Goal: Find specific page/section: Find specific page/section

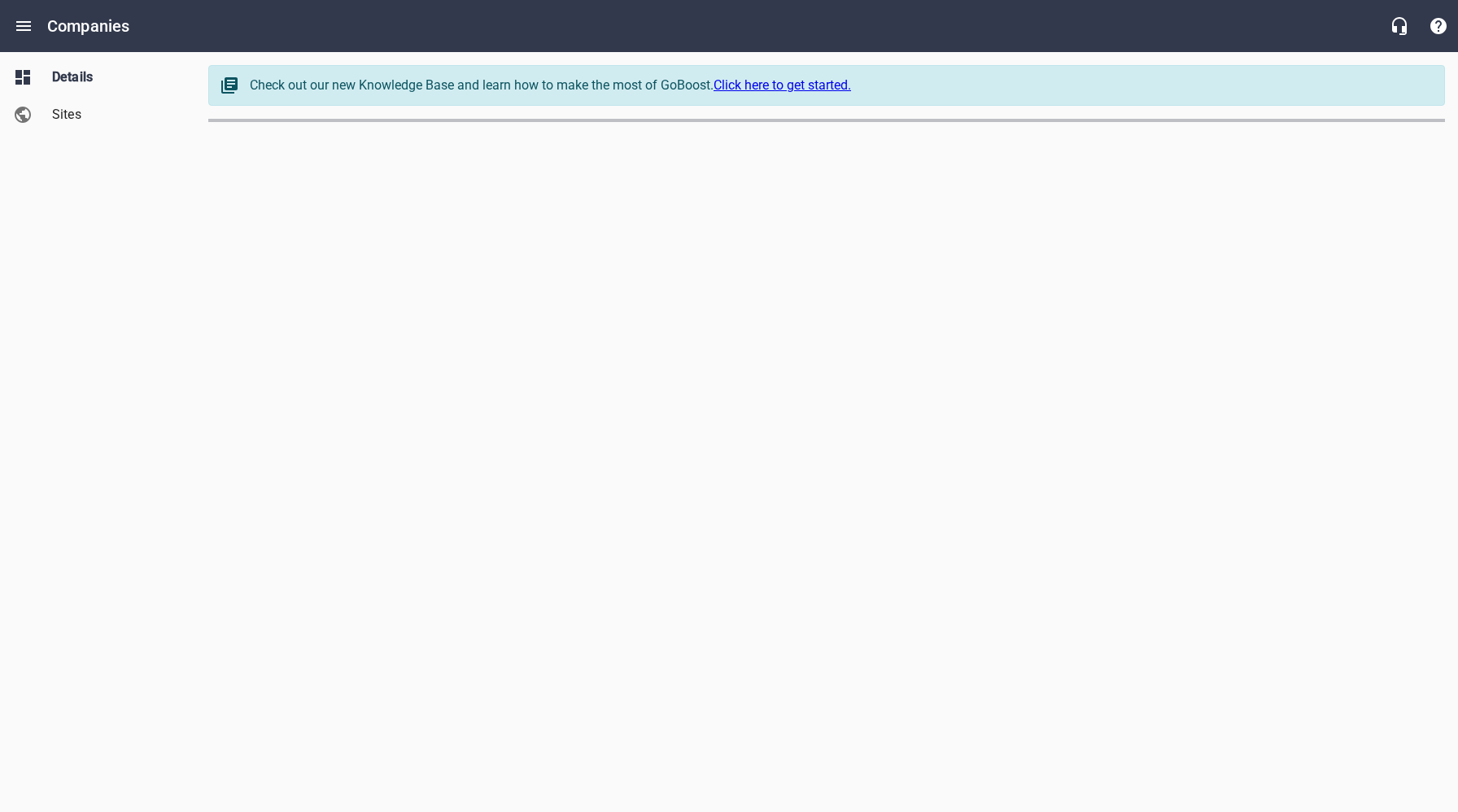
select select "[US_STATE]"
select select "62"
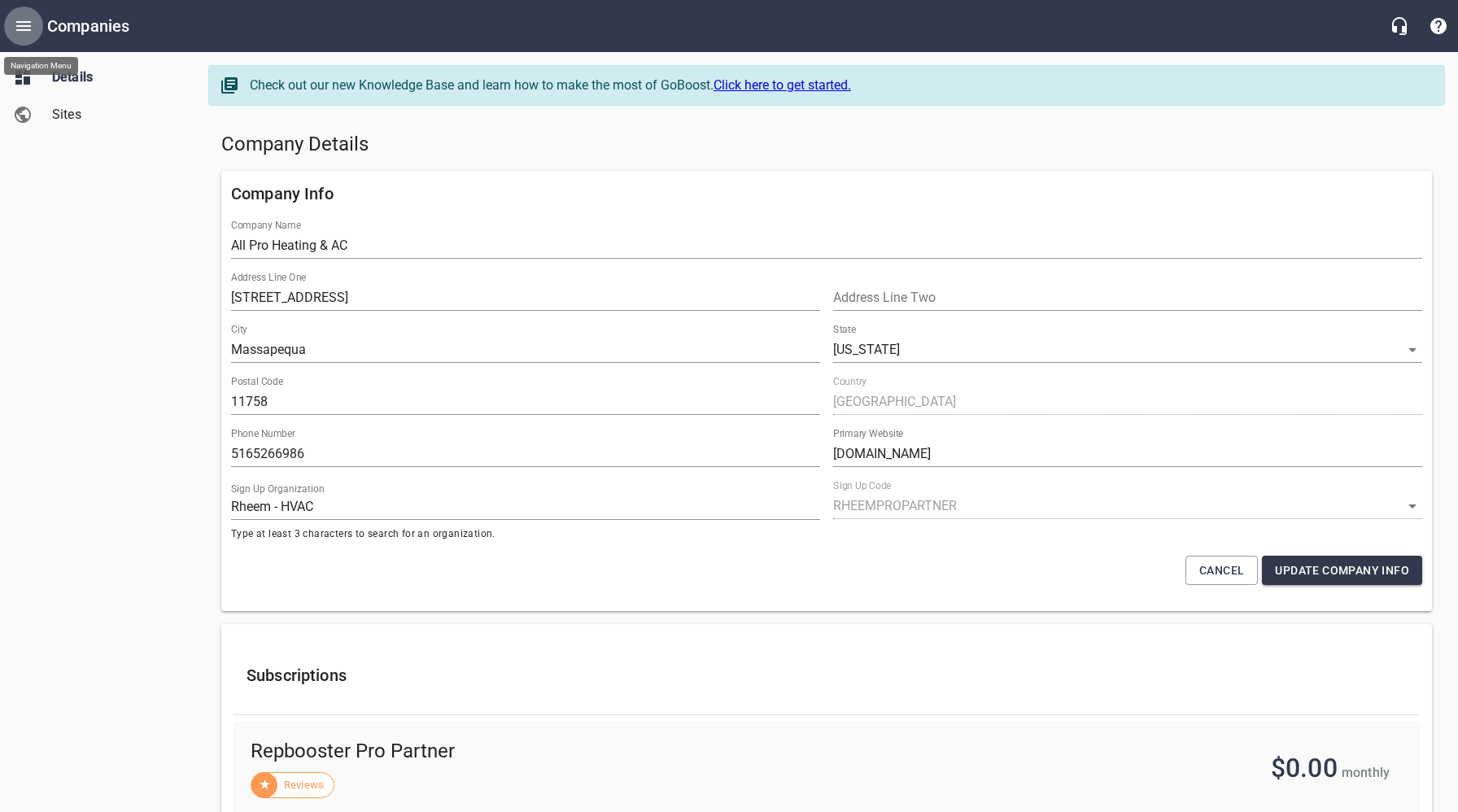
click at [22, 19] on icon "Open drawer" at bounding box center [23, 26] width 19 height 19
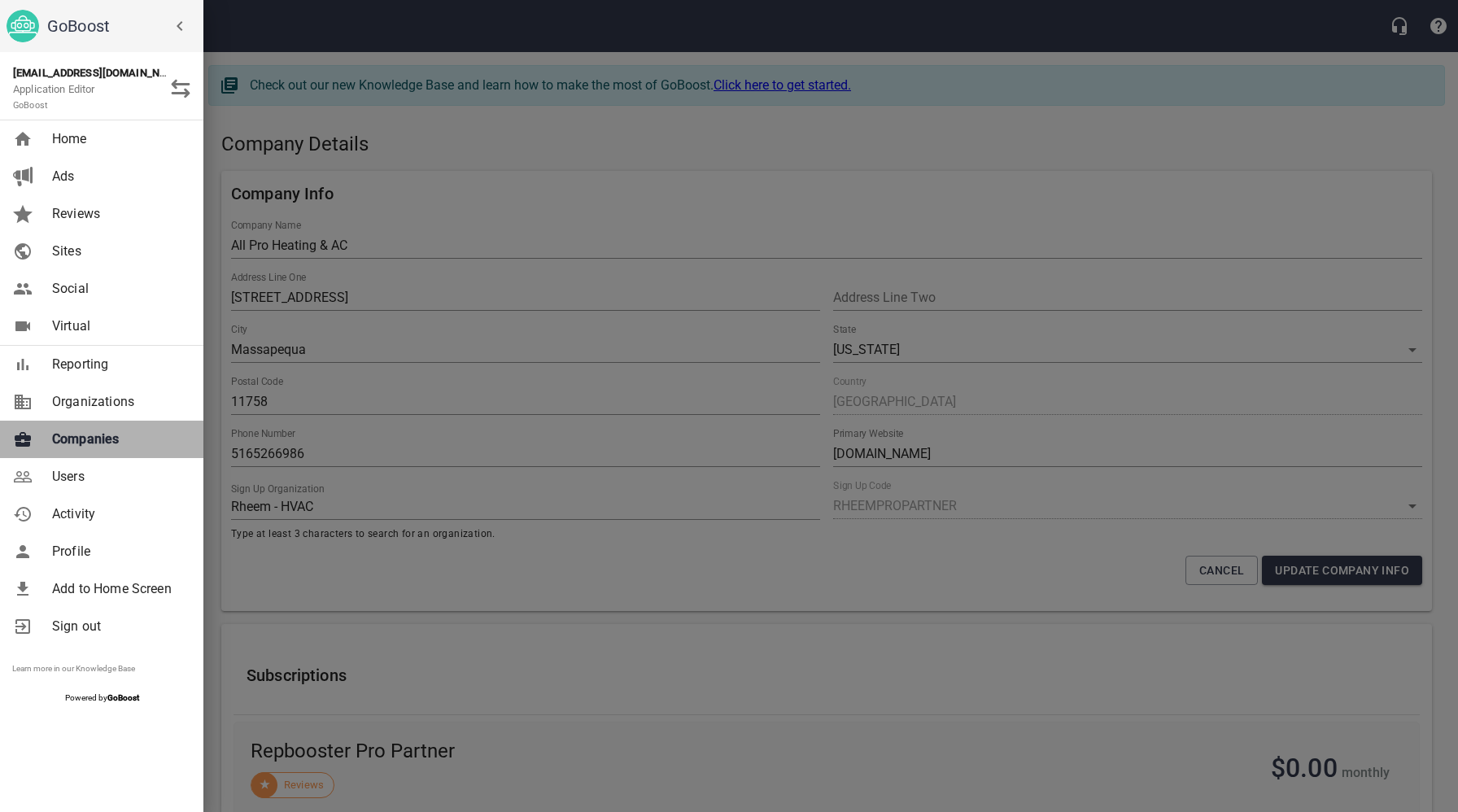
click at [105, 441] on span "Companies" at bounding box center [117, 438] width 131 height 19
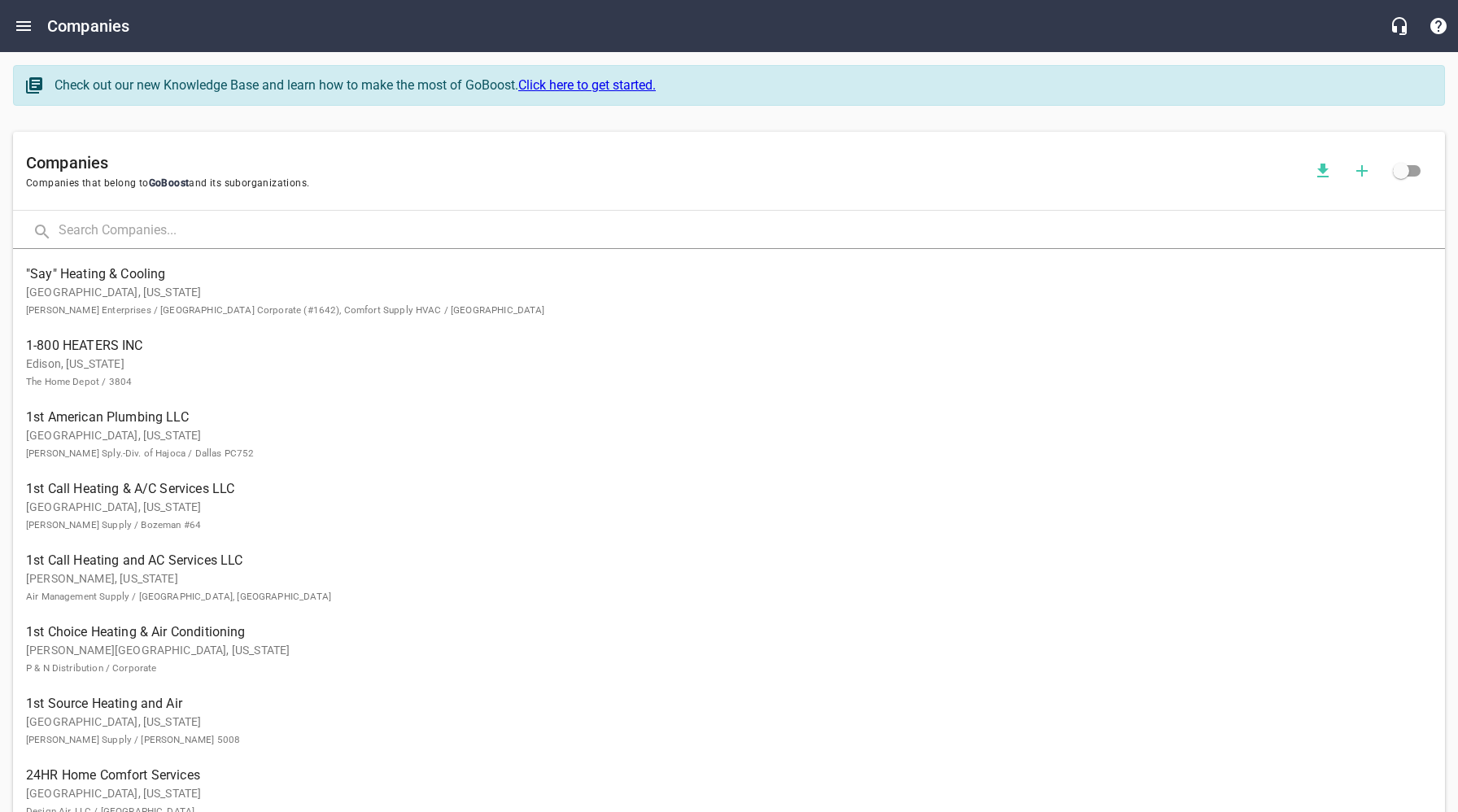
click at [287, 228] on input "text" at bounding box center [751, 231] width 1387 height 35
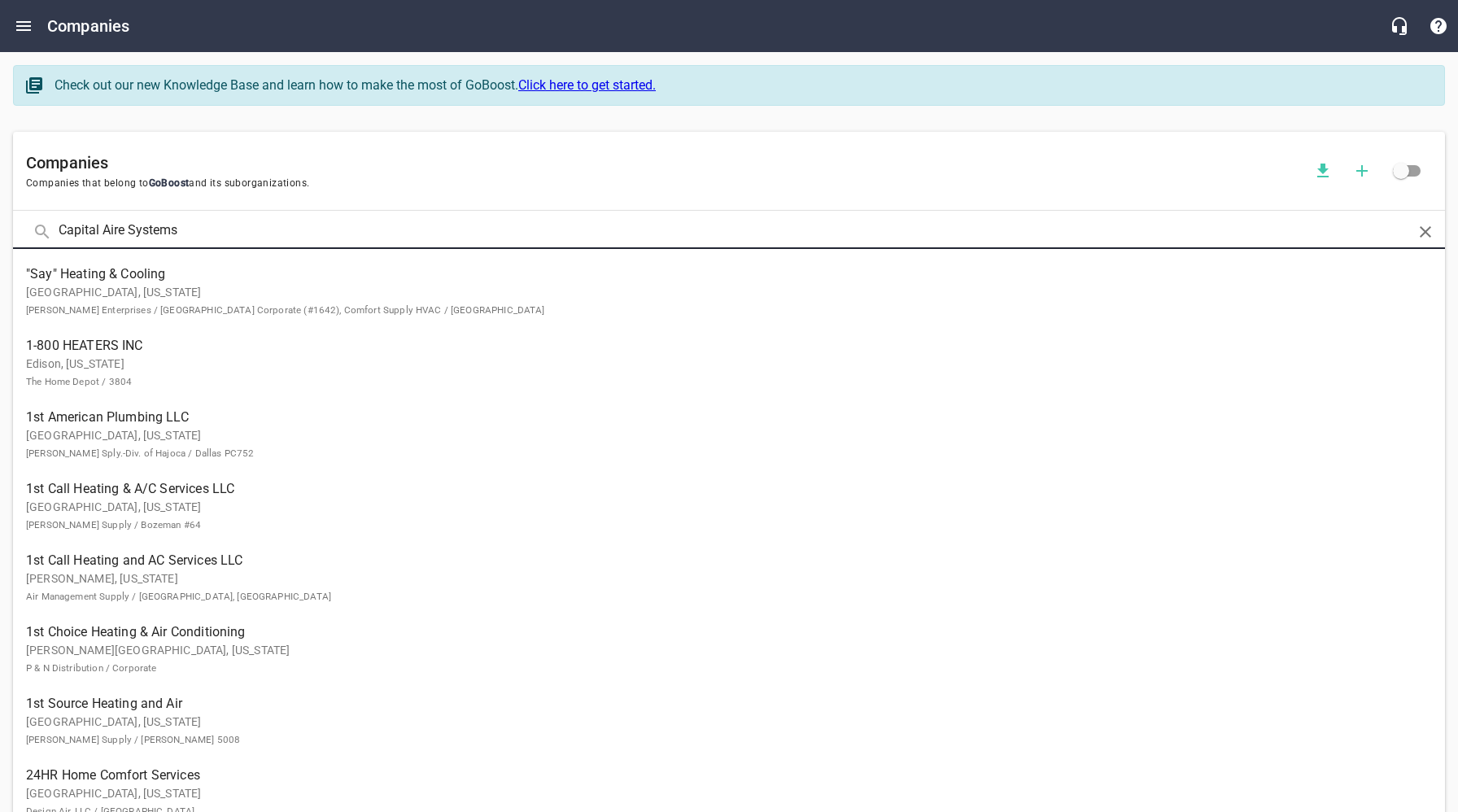
type input "Capital Aire Systems"
click button at bounding box center [0, 0] width 0 height 0
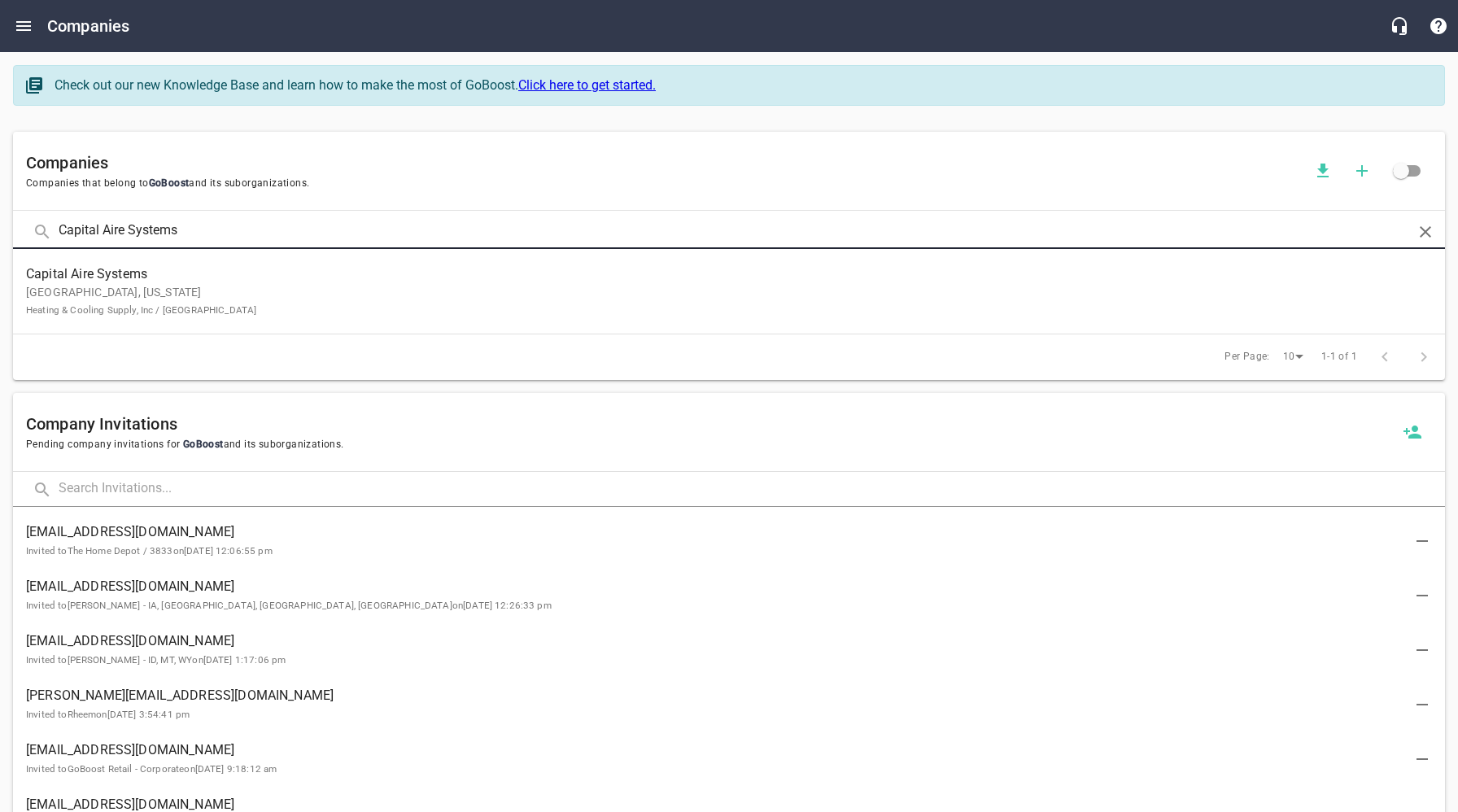
drag, startPoint x: 289, startPoint y: 277, endPoint x: 307, endPoint y: 291, distance: 22.8
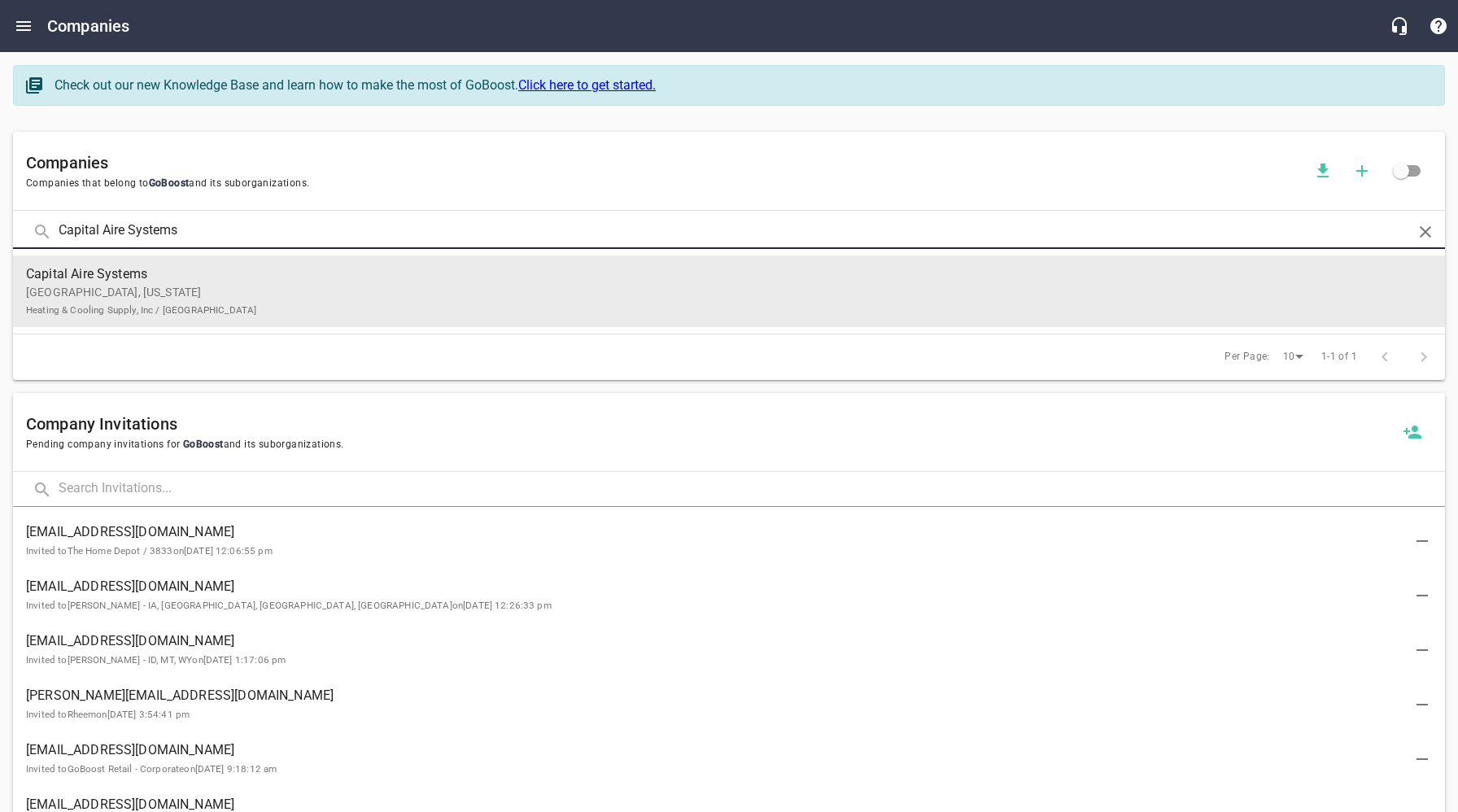
click at [288, 277] on span "Capital Aire Systems" at bounding box center [715, 274] width 1379 height 19
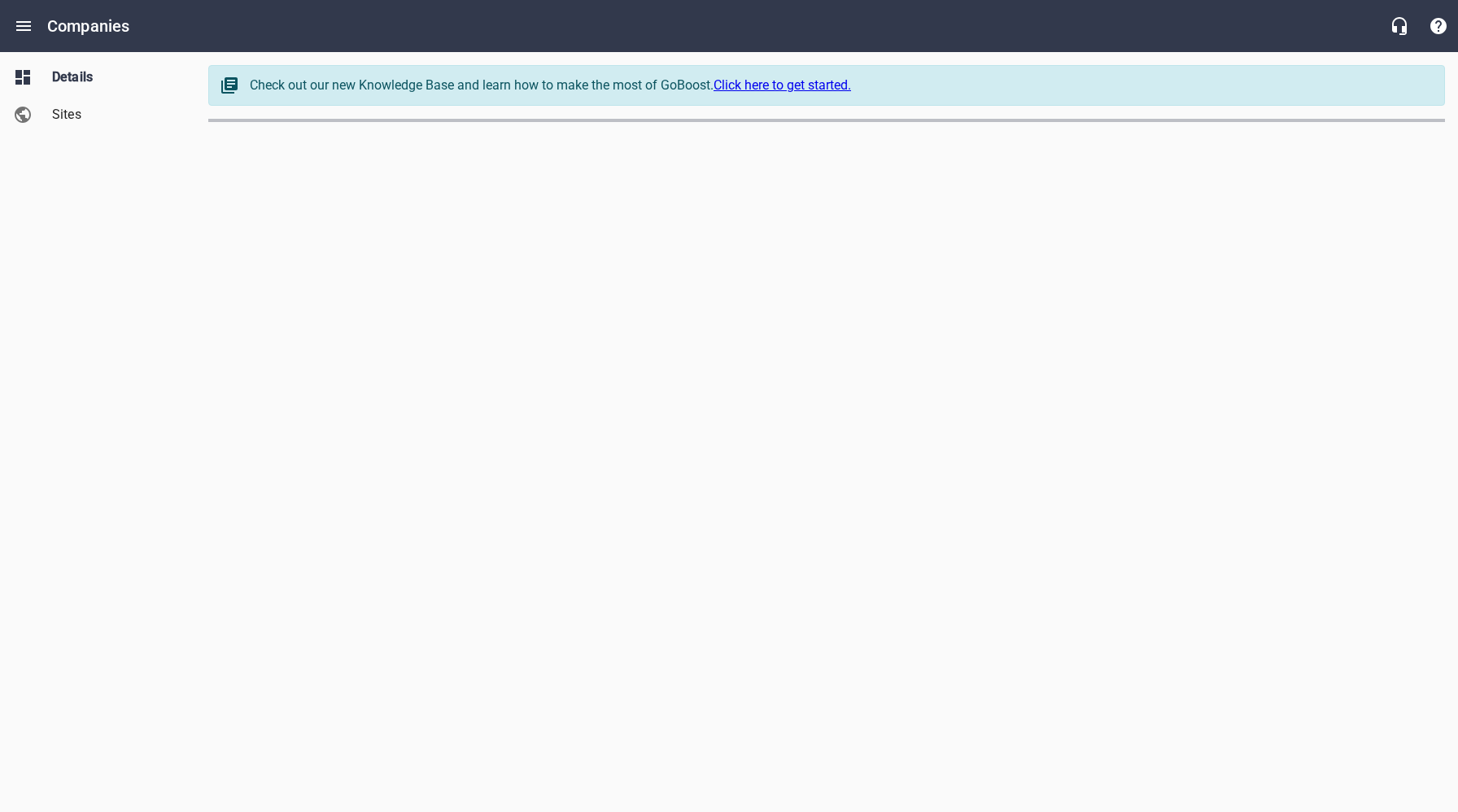
select select "[US_STATE]"
select select "62"
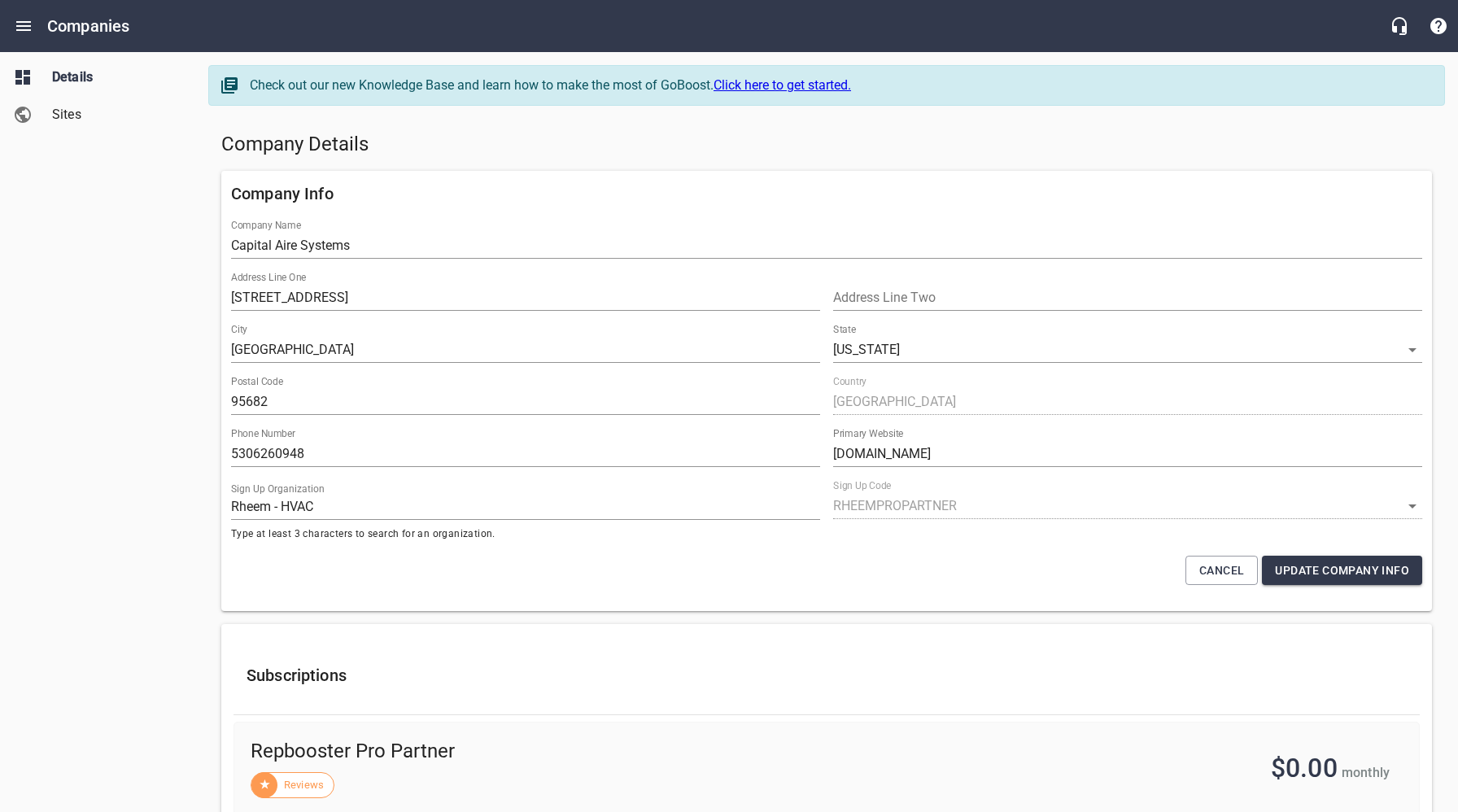
click at [540, 158] on div "Company Details" at bounding box center [826, 144] width 1224 height 39
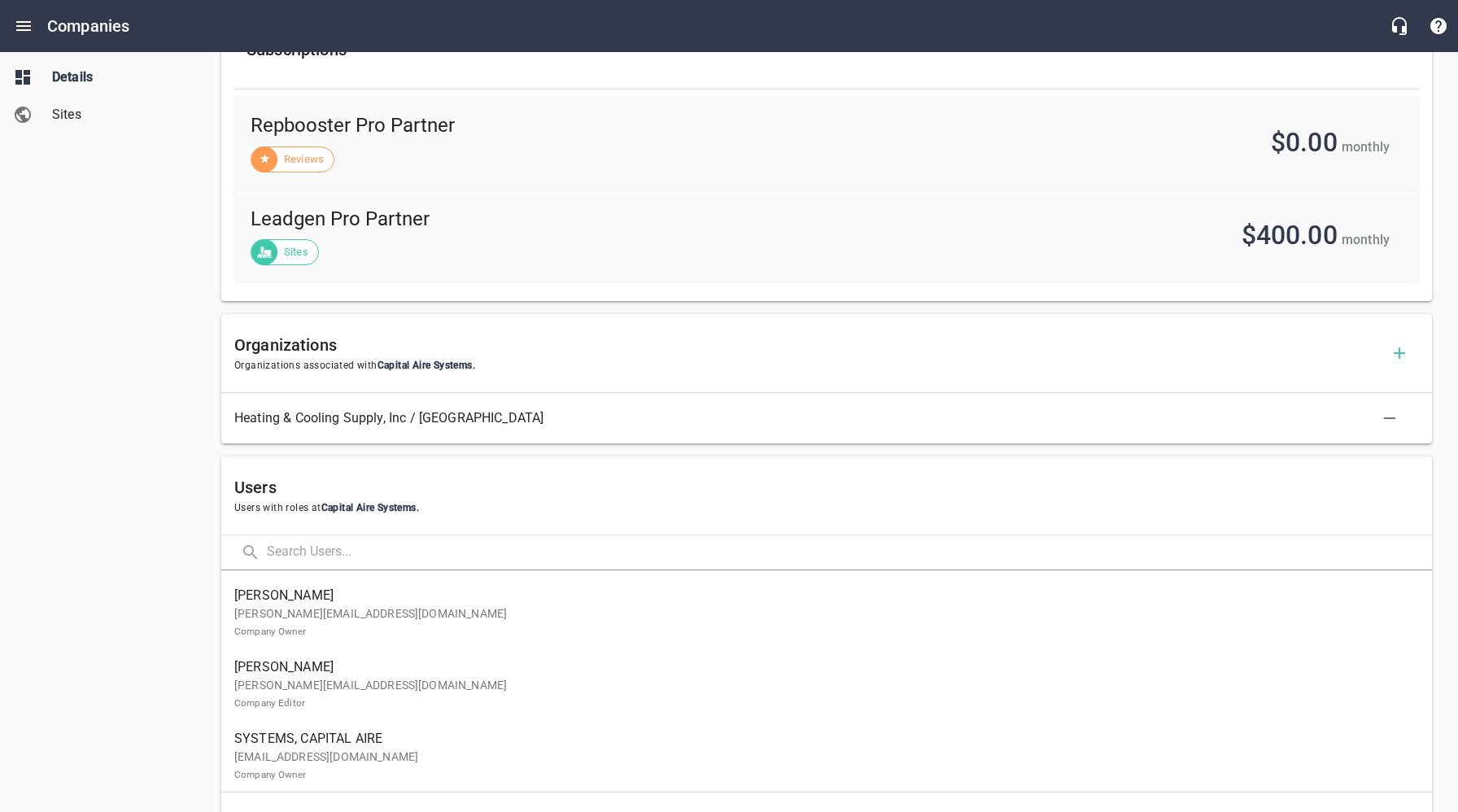
scroll to position [634, 0]
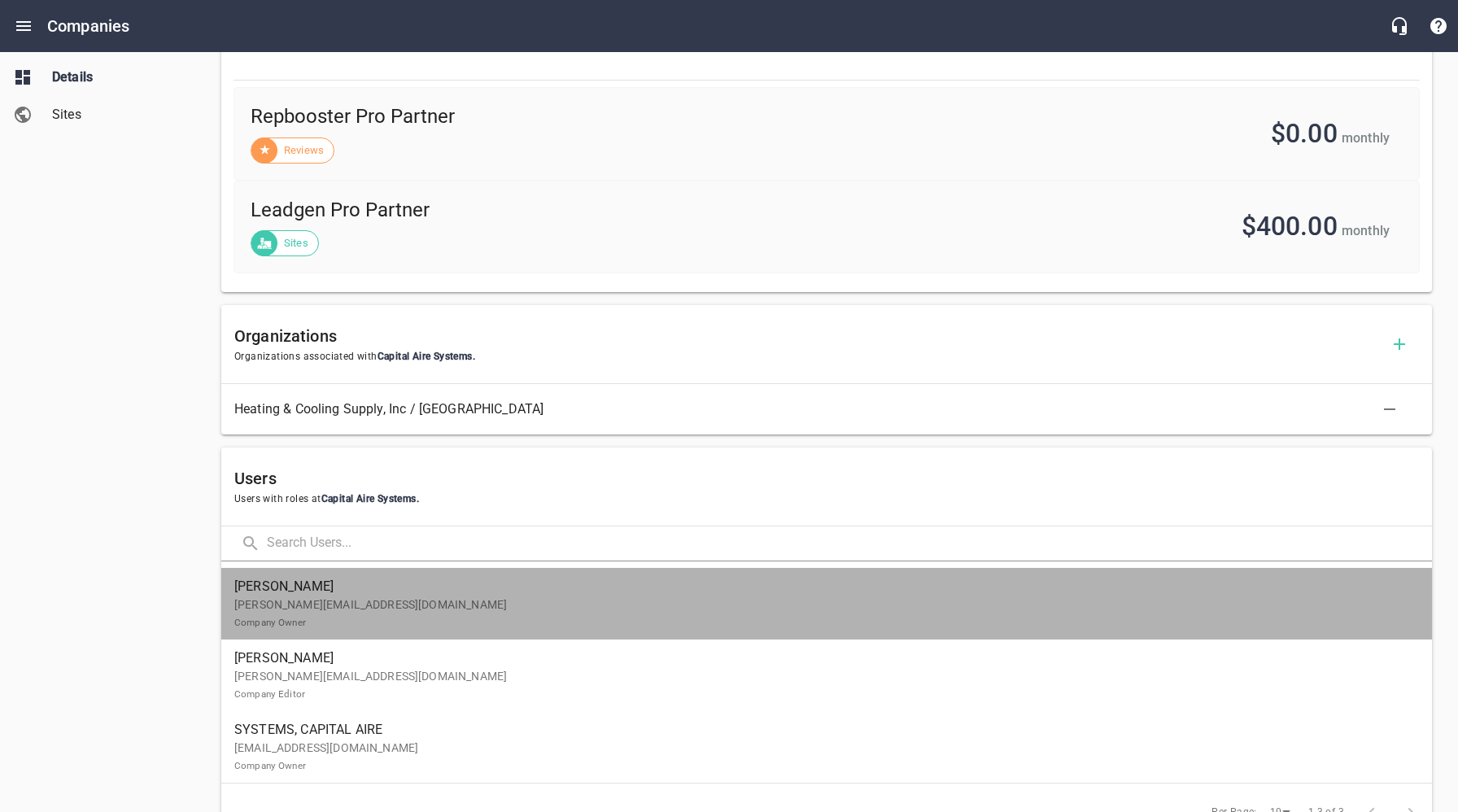
click at [307, 609] on p "[PERSON_NAME][EMAIL_ADDRESS][DOMAIN_NAME] Company Owner" at bounding box center [820, 613] width 1171 height 34
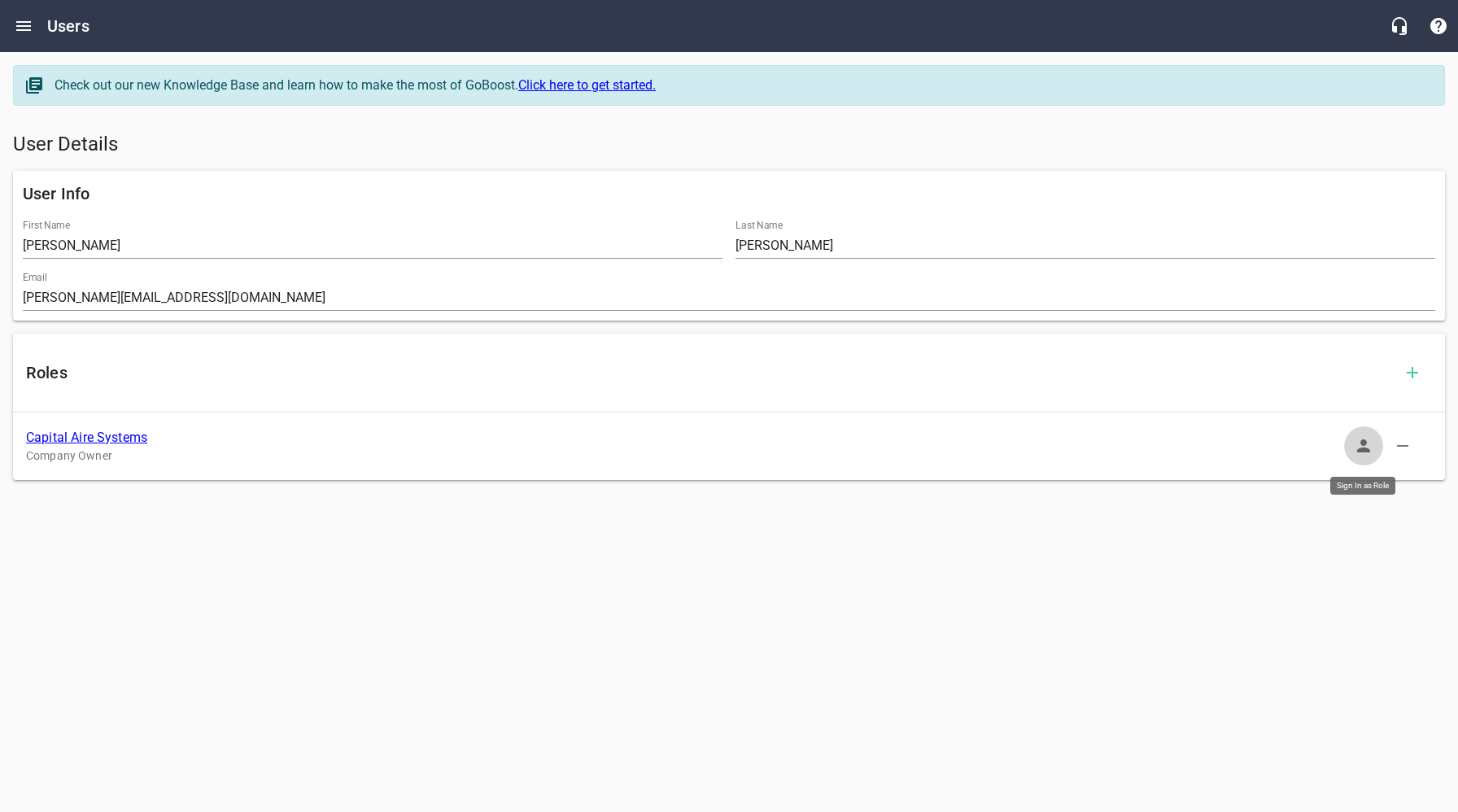
click at [1365, 448] on icon "button" at bounding box center [1363, 445] width 19 height 19
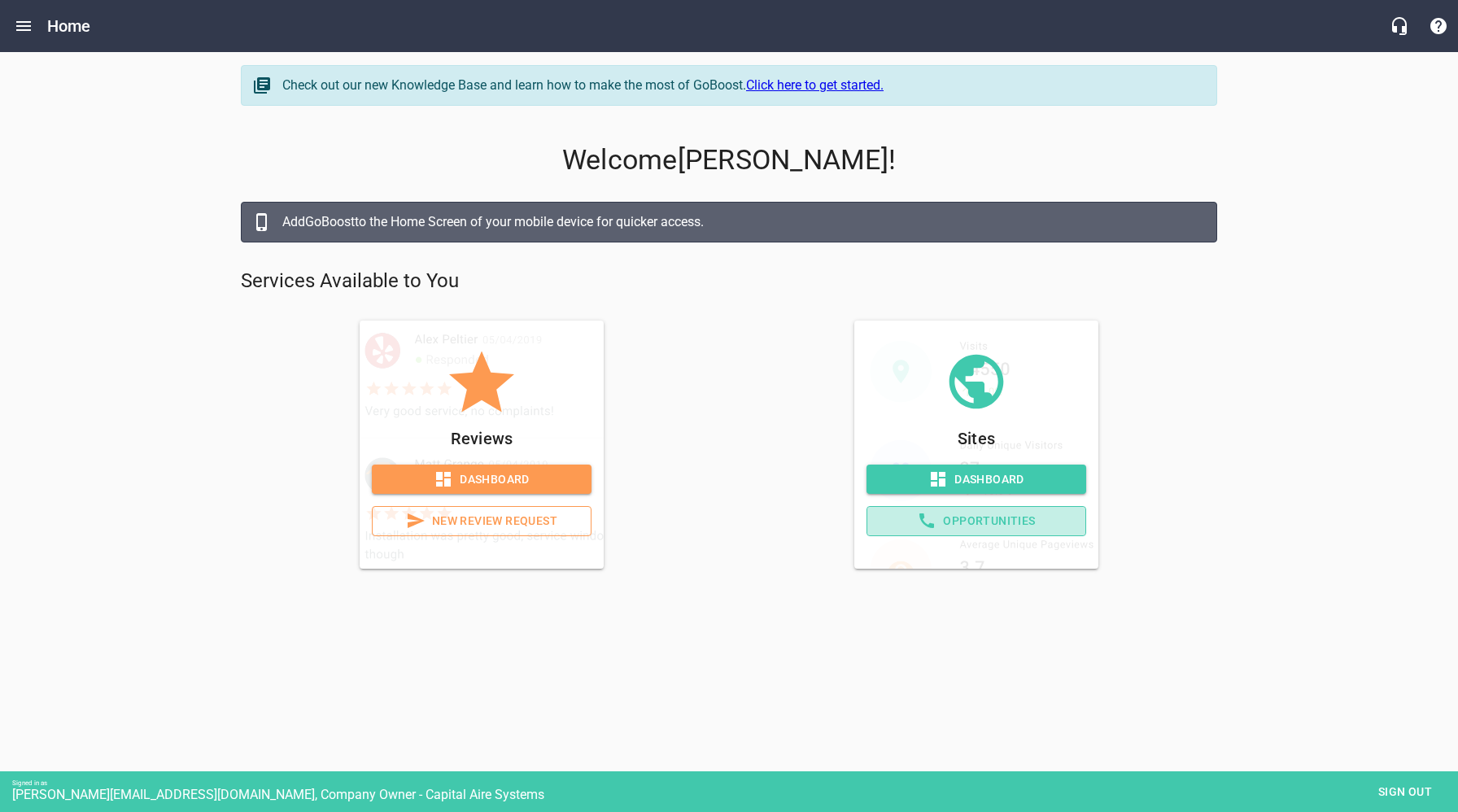
click at [1001, 527] on span "Opportunities" at bounding box center [977, 521] width 192 height 20
